Goal: Information Seeking & Learning: Find specific fact

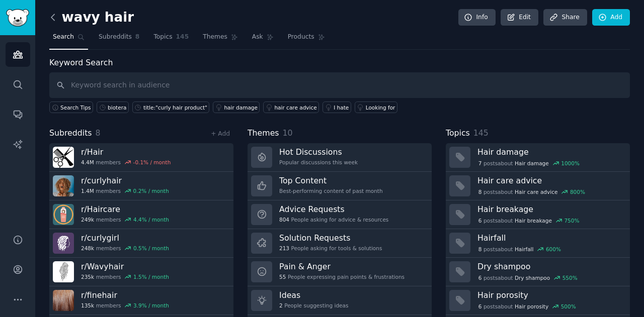
click at [51, 12] on icon at bounding box center [53, 17] width 11 height 11
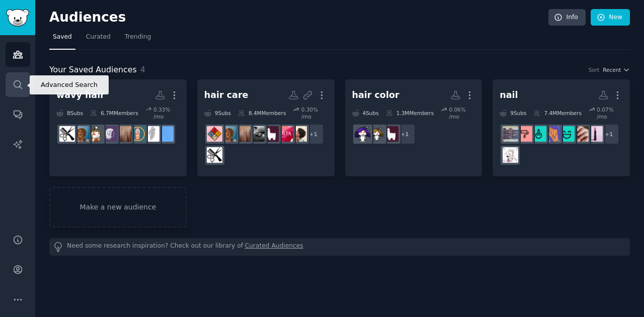
click at [21, 82] on icon "Sidebar" at bounding box center [18, 84] width 11 height 11
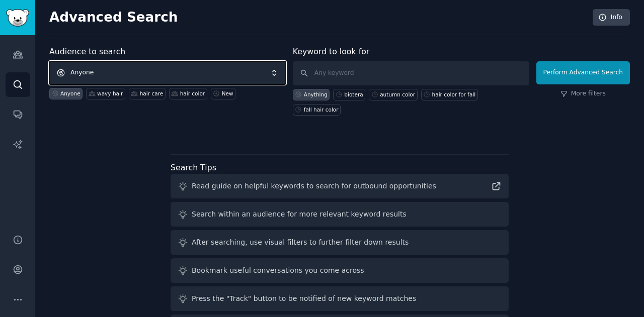
click at [126, 70] on span "Anyone" at bounding box center [167, 72] width 236 height 23
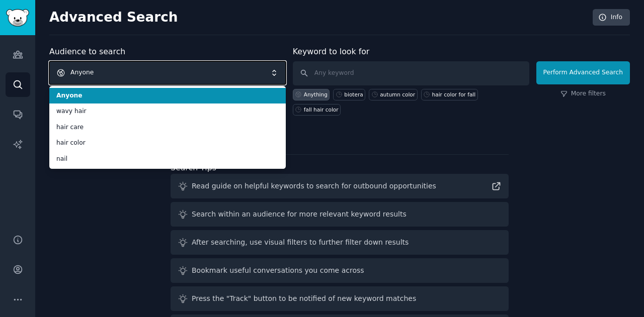
click at [126, 70] on span "Anyone" at bounding box center [167, 72] width 236 height 23
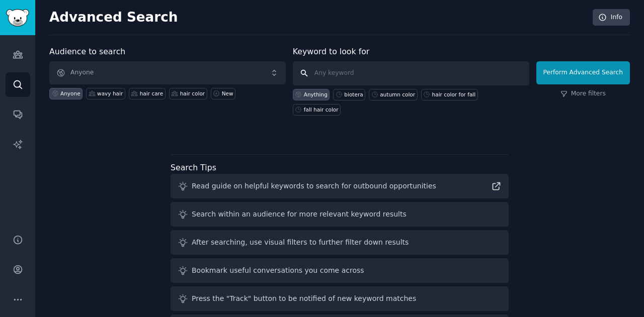
click at [322, 68] on input "text" at bounding box center [411, 73] width 236 height 24
type input "k18"
click button "Perform Advanced Search" at bounding box center [583, 72] width 94 height 23
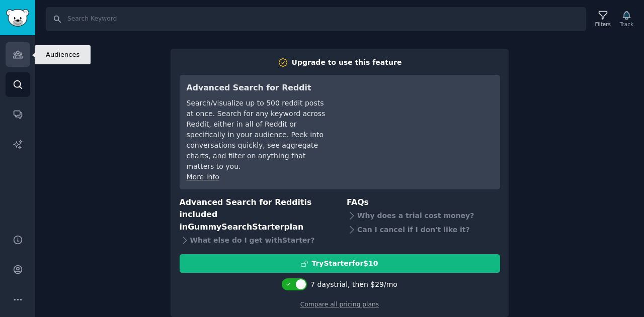
click at [22, 56] on icon "Sidebar" at bounding box center [18, 54] width 11 height 11
